Goal: Find specific page/section: Find specific page/section

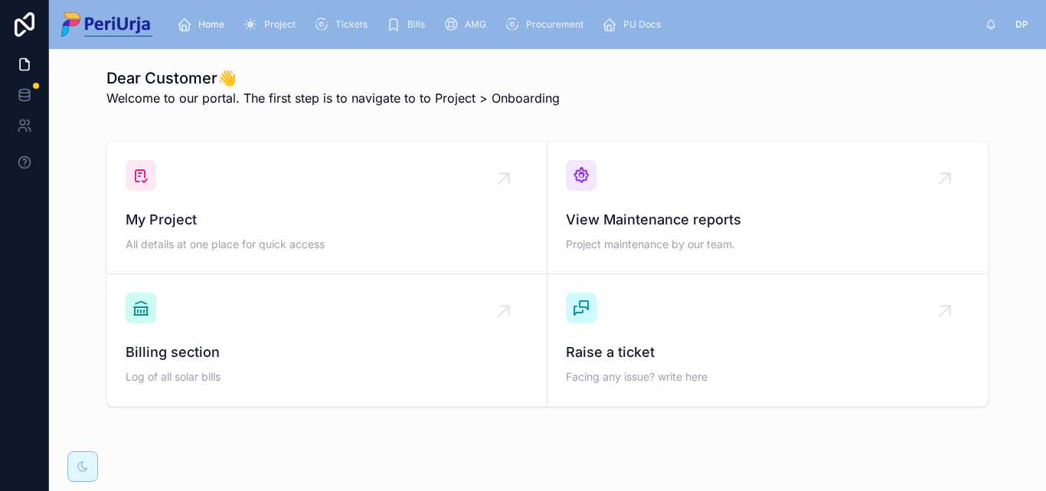
click at [1017, 23] on span "DP" at bounding box center [1021, 24] width 13 height 12
click at [284, 24] on span "Project" at bounding box center [279, 24] width 31 height 12
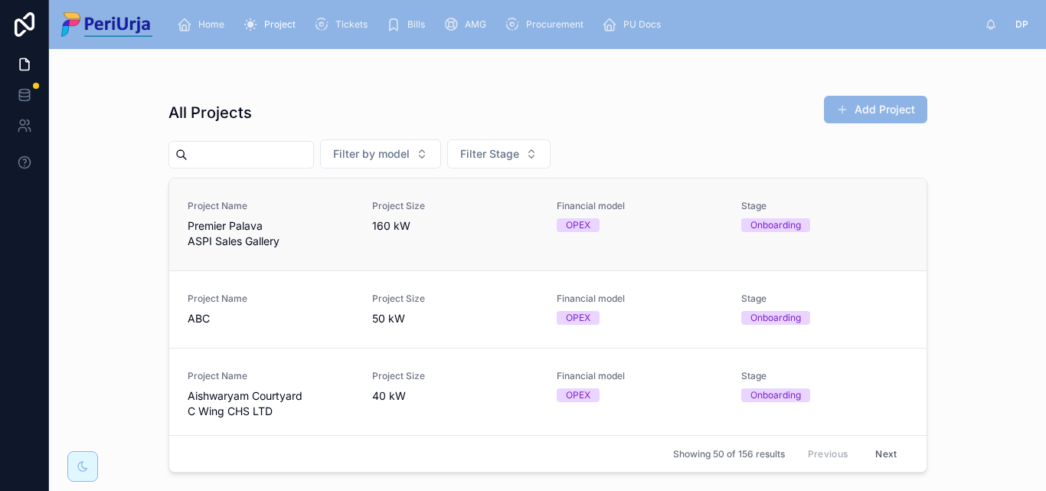
click at [263, 224] on span "Premier Palava ASPI Sales Gallery" at bounding box center [271, 233] width 166 height 31
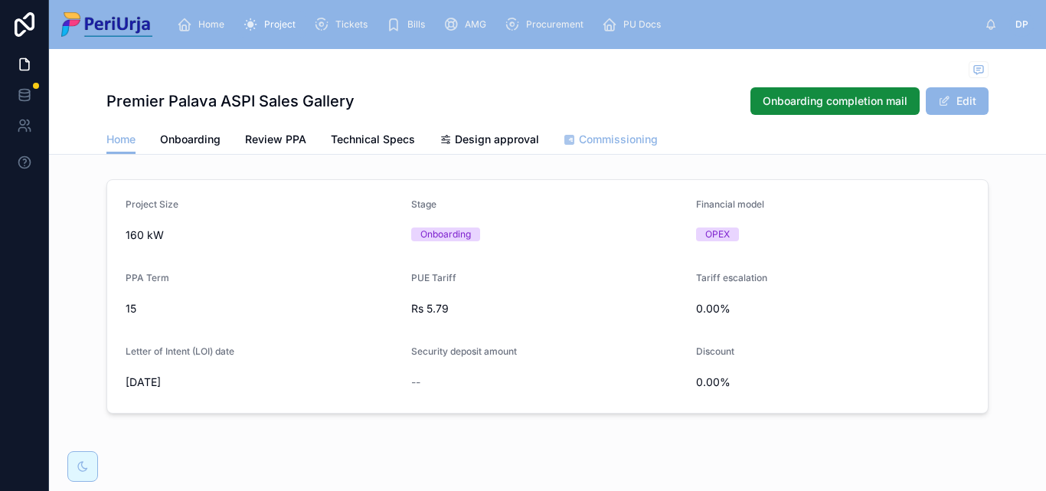
click at [629, 150] on link "Commissioning" at bounding box center [610, 141] width 94 height 31
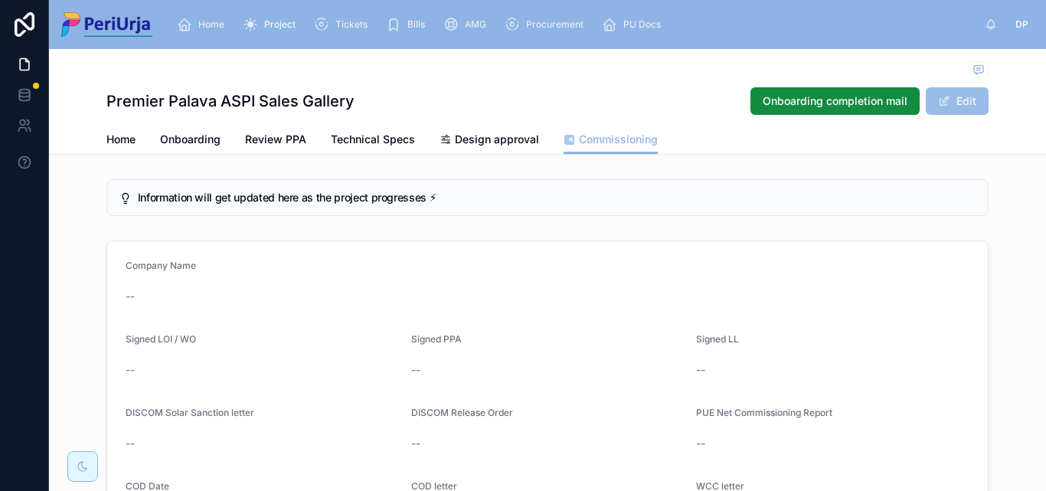
click at [959, 94] on button "Edit" at bounding box center [957, 101] width 63 height 28
